Goal: Find specific page/section: Find specific page/section

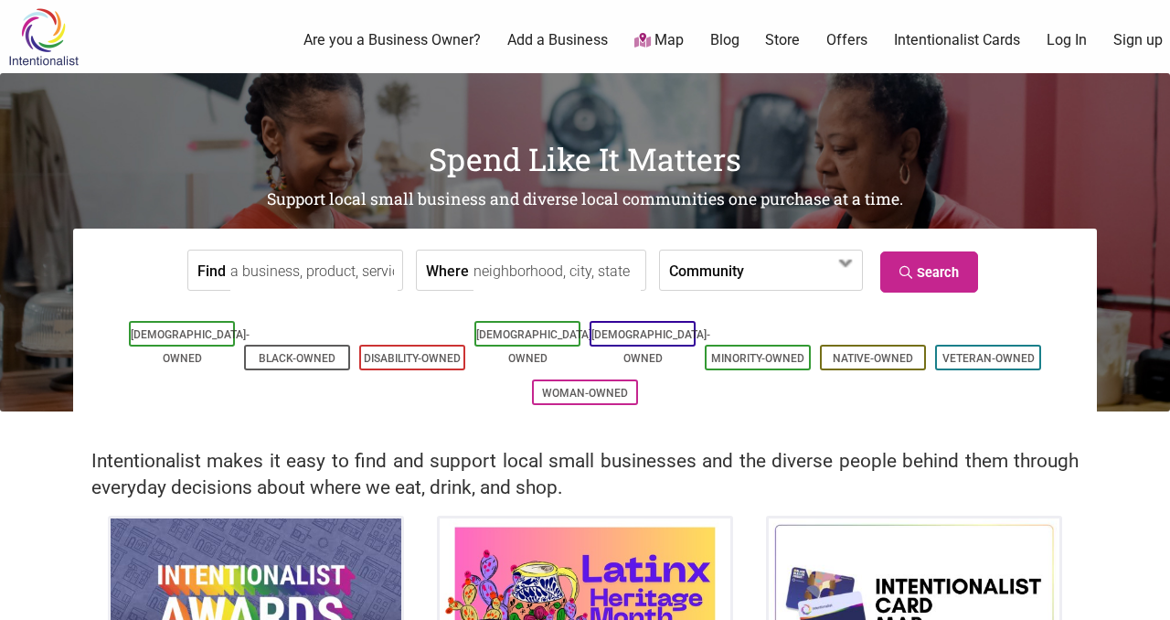
click at [323, 282] on input "Find" at bounding box center [313, 270] width 167 height 41
click at [322, 318] on div "Yoka Tea" at bounding box center [310, 312] width 142 height 35
type input "Yoka Tea"
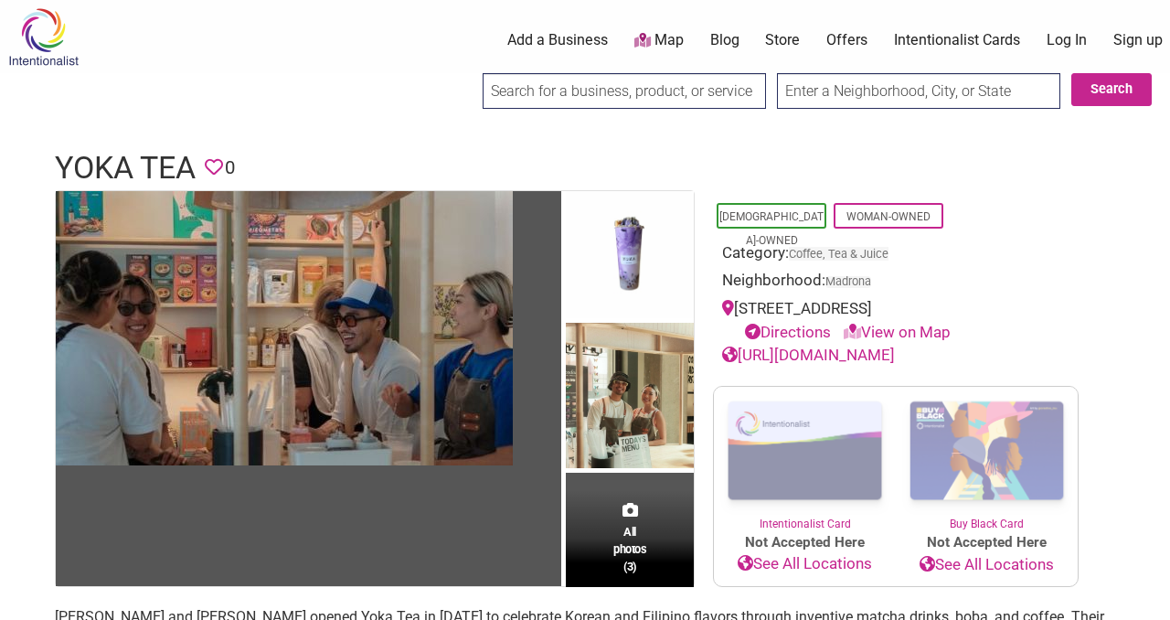
click at [73, 45] on img at bounding box center [43, 36] width 87 height 59
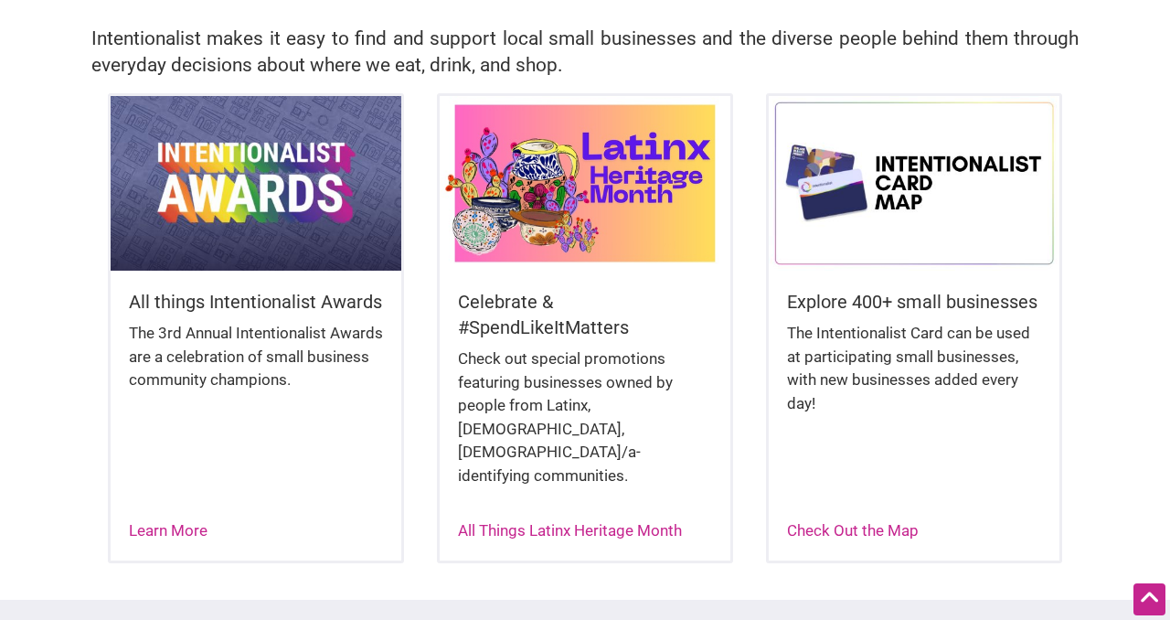
scroll to position [466, 0]
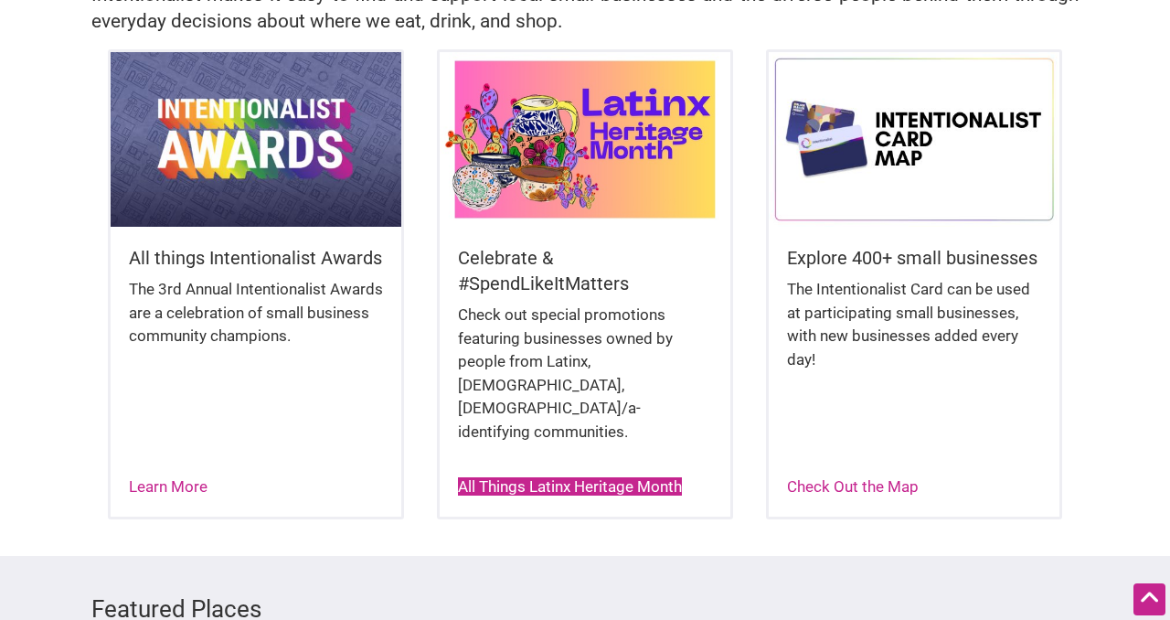
click at [519, 477] on link "All Things Latinx Heritage Month" at bounding box center [570, 486] width 224 height 18
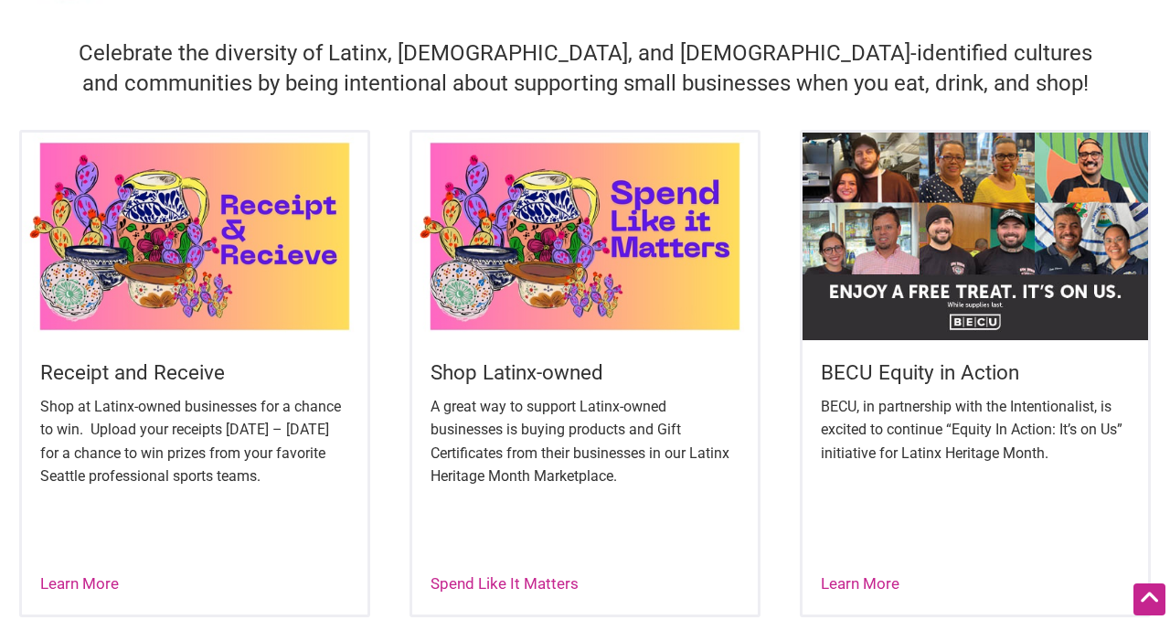
scroll to position [569, 0]
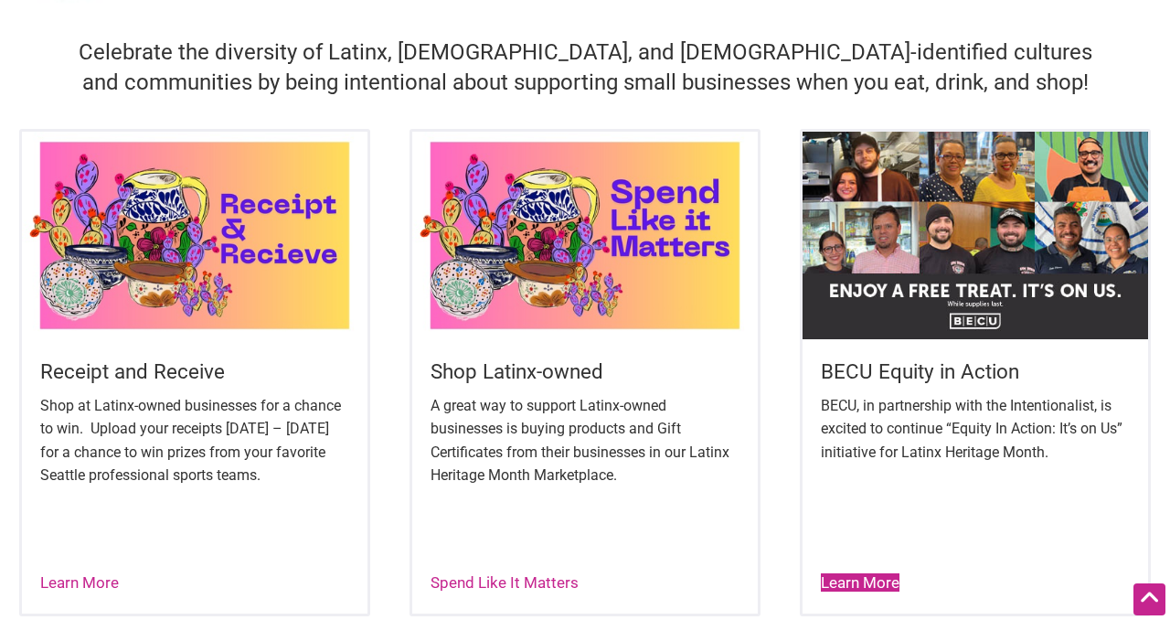
click at [862, 579] on link "Learn More" at bounding box center [860, 582] width 79 height 18
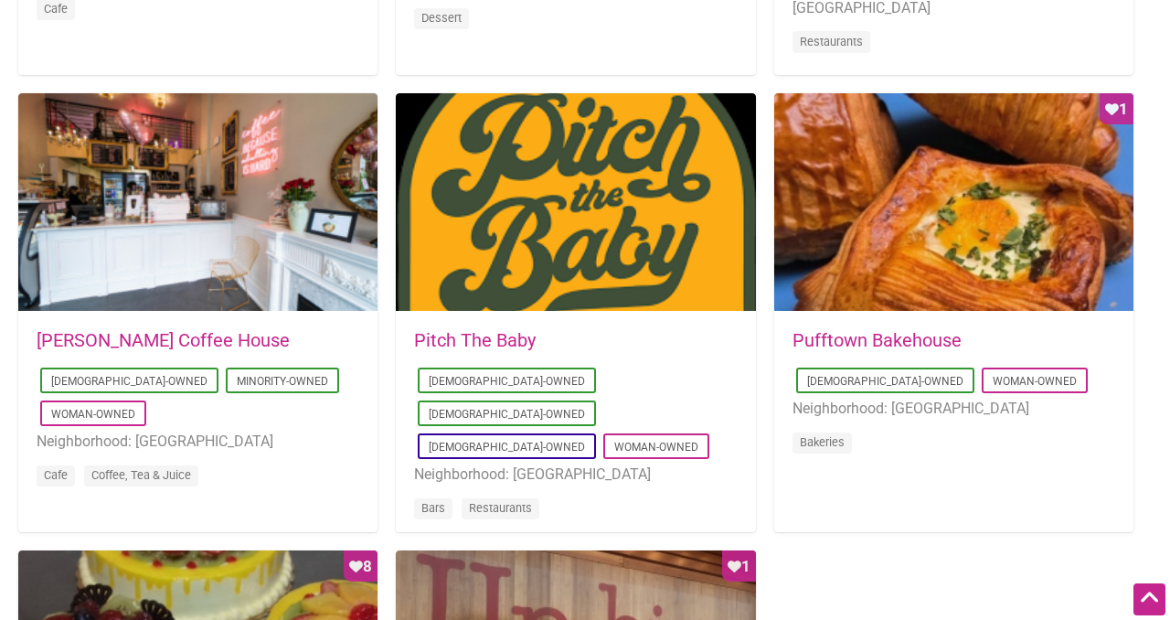
scroll to position [1314, 0]
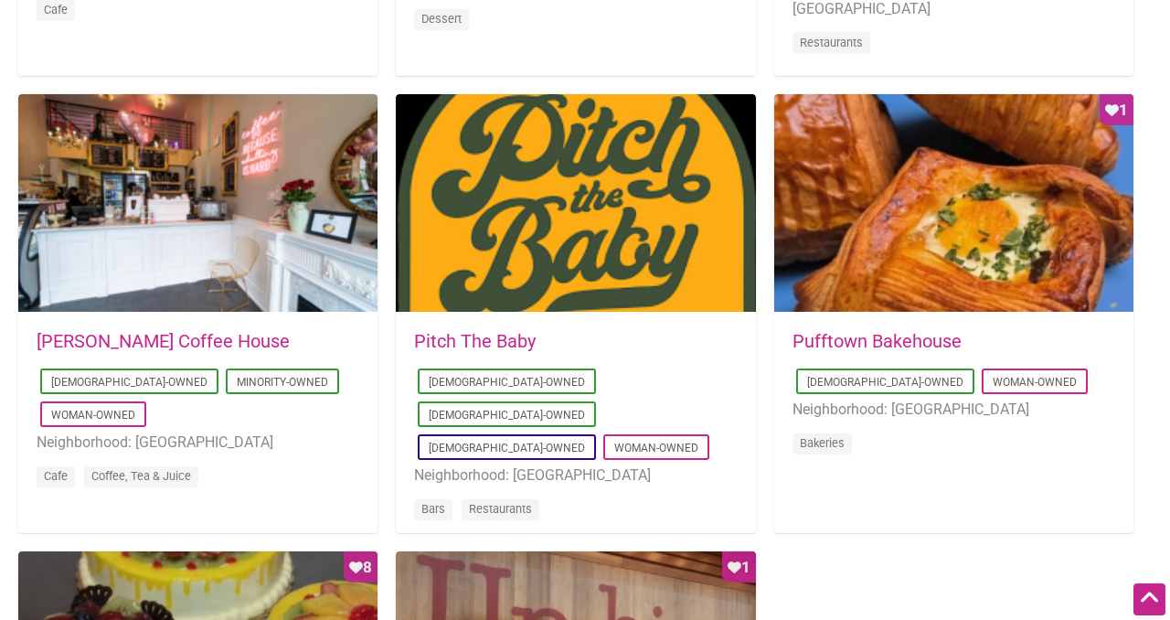
click at [154, 343] on link "[PERSON_NAME] Coffee House" at bounding box center [163, 341] width 253 height 22
